Goal: Transaction & Acquisition: Purchase product/service

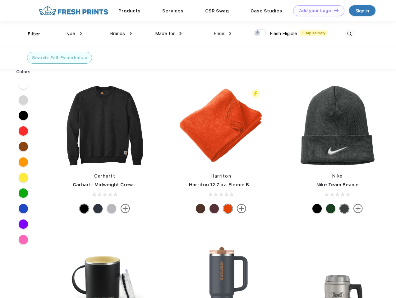
scroll to position [0, 0]
click at [316, 11] on link "Add your Logo Design Tool" at bounding box center [318, 10] width 51 height 11
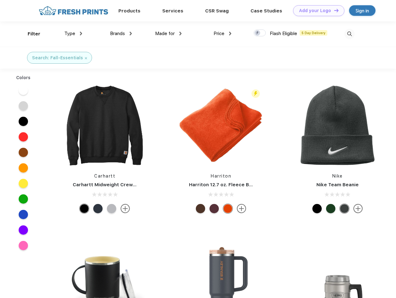
click at [0, 0] on div "Design Tool" at bounding box center [0, 0] width 0 height 0
click at [333, 10] on link "Add your Logo Design Tool" at bounding box center [318, 10] width 51 height 11
click at [30, 34] on div "Filter" at bounding box center [34, 33] width 13 height 7
click at [73, 34] on span "Type" at bounding box center [69, 34] width 11 height 6
click at [121, 34] on span "Brands" at bounding box center [117, 34] width 15 height 6
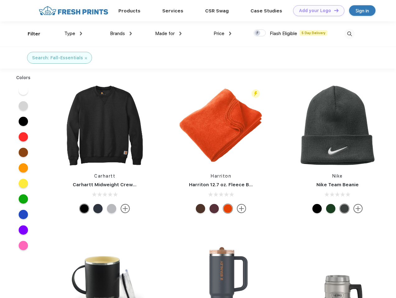
click at [168, 34] on span "Made for" at bounding box center [165, 34] width 20 height 6
click at [223, 34] on span "Price" at bounding box center [219, 34] width 11 height 6
click at [260, 33] on div at bounding box center [260, 33] width 12 height 7
click at [258, 33] on input "checkbox" at bounding box center [256, 31] width 4 height 4
click at [349, 34] on img at bounding box center [349, 34] width 10 height 10
